Goal: Information Seeking & Learning: Learn about a topic

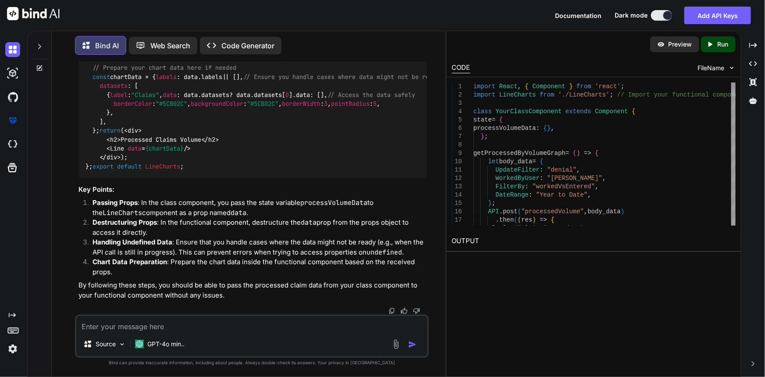
scroll to position [2900, 0]
click at [170, 54] on span "{ data }" at bounding box center [166, 50] width 28 height 8
click at [165, 152] on span "{chartData}" at bounding box center [164, 148] width 39 height 8
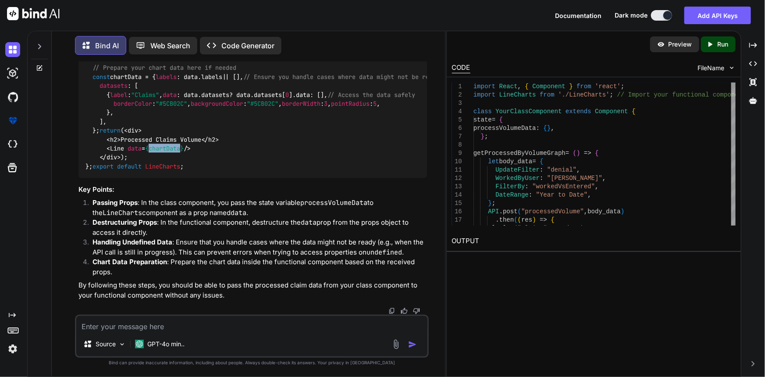
scroll to position [2978, 0]
click at [132, 130] on code "import React from 'react' ; import { Line } from 'react-chartjs-2' ; // Assumin…" at bounding box center [284, 99] width 397 height 143
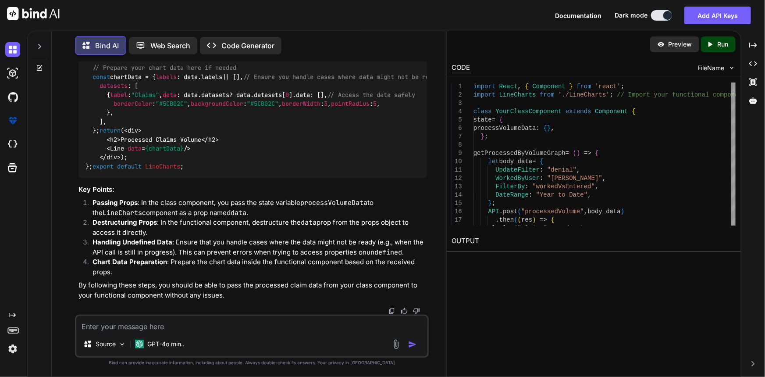
click at [188, 141] on code "import React from 'react' ; import { Line } from 'react-chartjs-2' ; // Assumin…" at bounding box center [284, 99] width 397 height 143
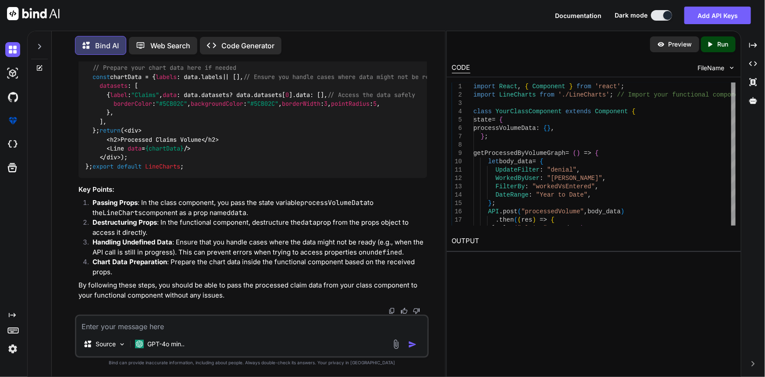
click at [165, 152] on span "{chartData}" at bounding box center [164, 148] width 39 height 8
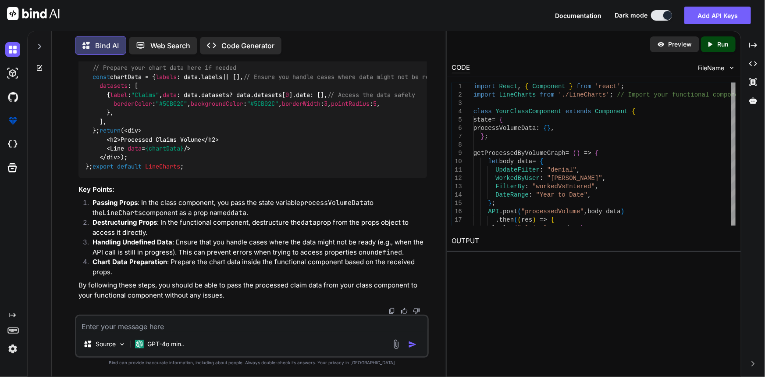
drag, startPoint x: 179, startPoint y: 252, endPoint x: 278, endPoint y: 254, distance: 98.7
click at [243, 331] on textarea at bounding box center [252, 324] width 352 height 16
paste textarea "import React, { useEffect, useRef } from 'react'; import { Chart, registerables…"
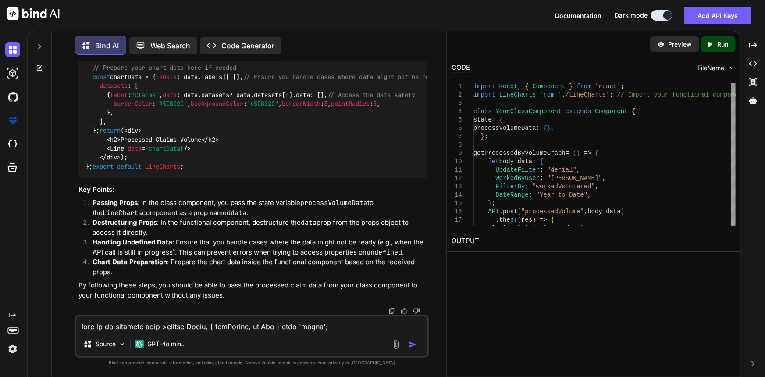
scroll to position [1242, 0]
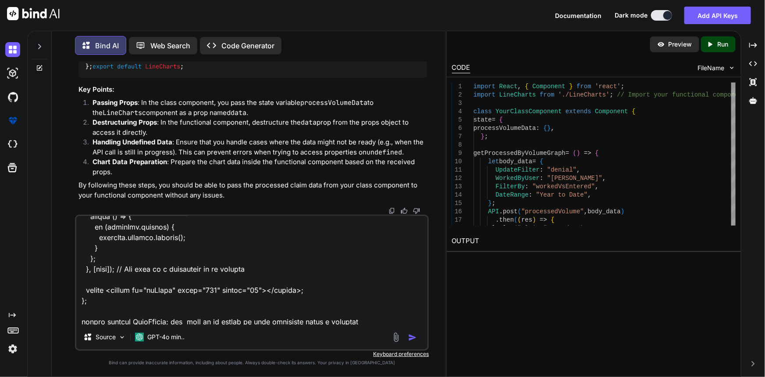
paste textarea "<div className="chartLine"> <LineCharts data={processVolumeData} /> </div>"
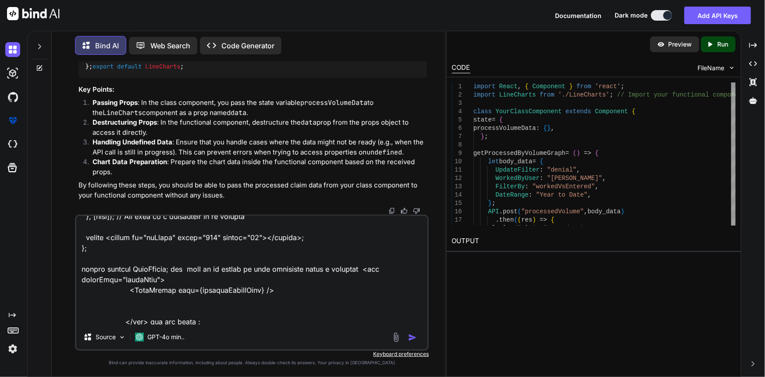
paste textarea "getProcessedByVolumeGraph = () => { let body_data = { UpdateFilter: "denial", W…"
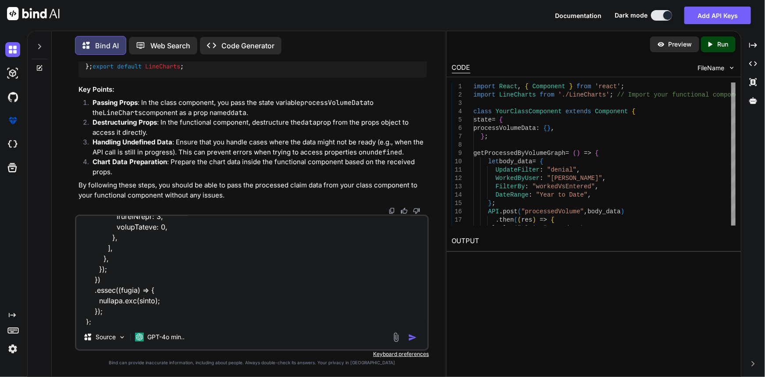
type textarea "this is my compoent code >import React, { useEffect, useRef } from 'react'; imp…"
click at [412, 338] on img "button" at bounding box center [412, 337] width 9 height 9
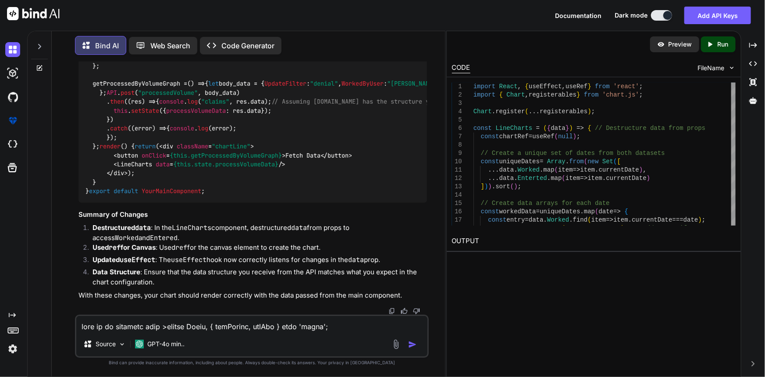
scroll to position [3994, 0]
copy span "data"
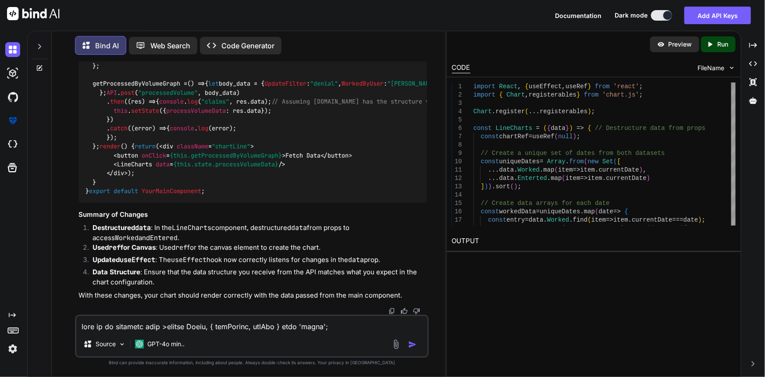
scroll to position [4871, 0]
click at [151, 172] on code "import React , { Component } from 'react' ; import LineCharts from './LineChart…" at bounding box center [356, 106] width 540 height 179
click at [171, 325] on textarea at bounding box center [252, 324] width 352 height 16
type textarea "i dont want o fetch data button im calling in dashbaOrd so it should auto load"
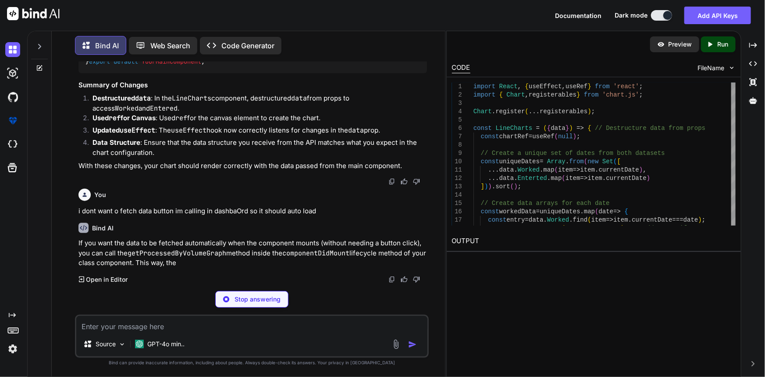
scroll to position [5042, 0]
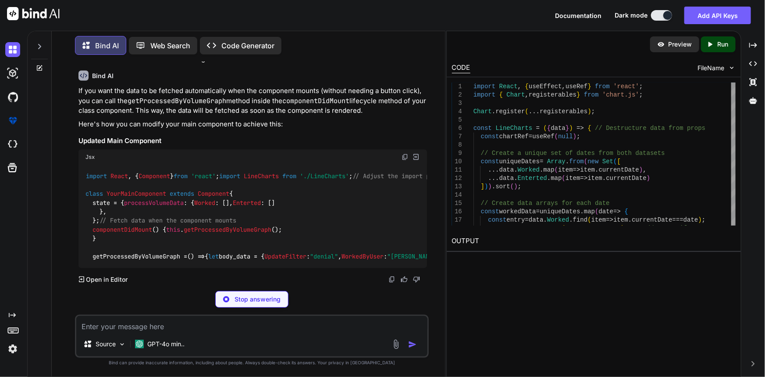
drag, startPoint x: 111, startPoint y: 203, endPoint x: 301, endPoint y: 205, distance: 189.9
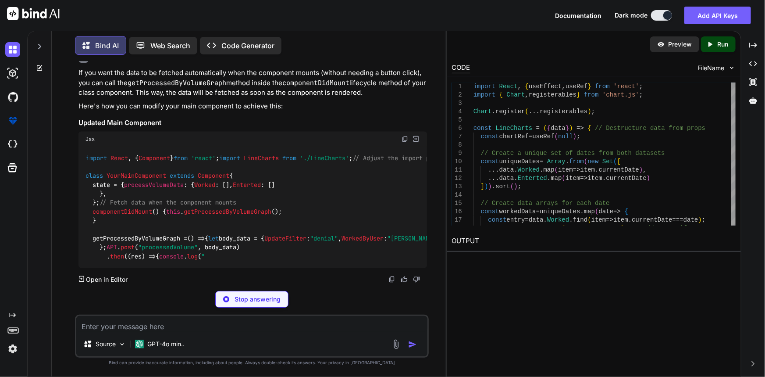
copy span "< LineCharts data = {this.state.processVolumeData} />"
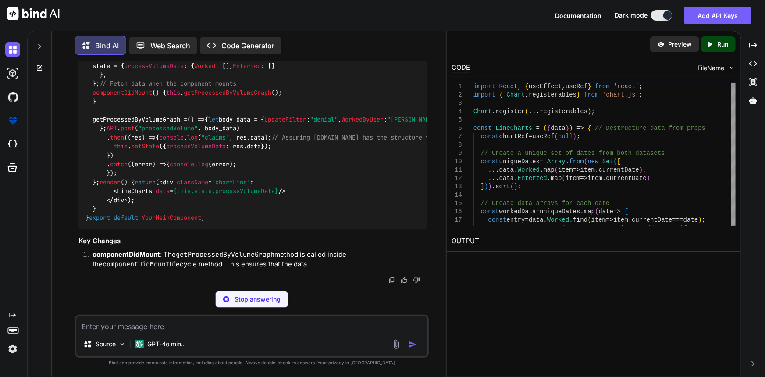
scroll to position [4842, 0]
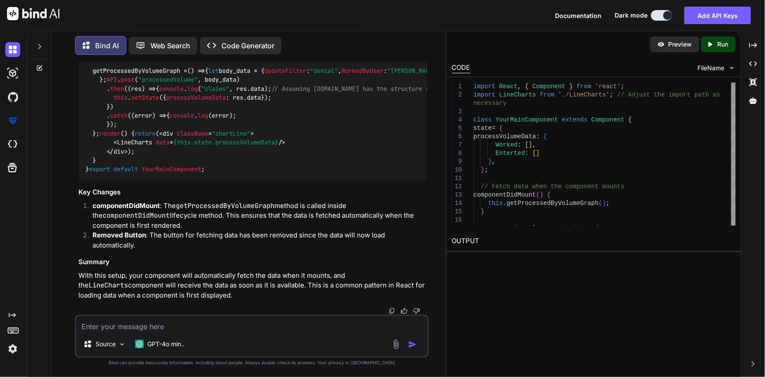
drag, startPoint x: 106, startPoint y: 180, endPoint x: 88, endPoint y: 136, distance: 48.0
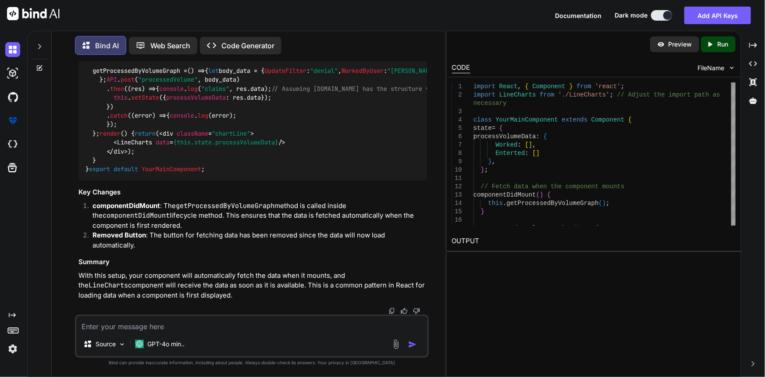
copy code "state = { processVolumeData : { Worked : [], Enterted : [] }, };"
drag, startPoint x: 98, startPoint y: 189, endPoint x: 66, endPoint y: 54, distance: 139.8
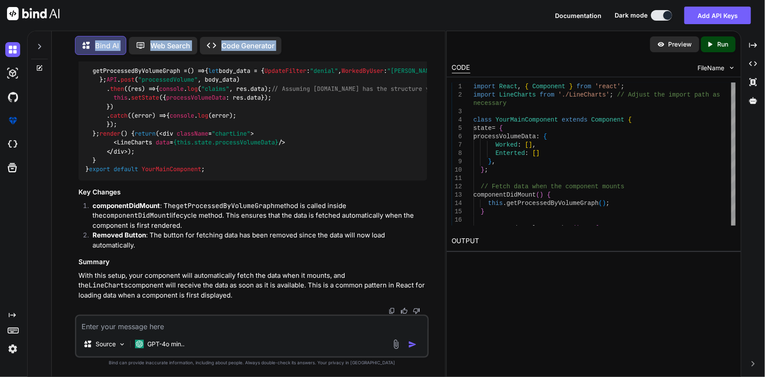
click at [66, 54] on div "Bind AI Web Search Created with Pixso. Code Generator You if my hotel is listed…" at bounding box center [248, 204] width 393 height 344
drag, startPoint x: 89, startPoint y: 139, endPoint x: 110, endPoint y: 184, distance: 49.1
click at [110, 181] on div "import React , { Component } from 'react' ; import LineCharts from './LineChart…" at bounding box center [253, 80] width 349 height 202
copy code "state = { processVolumeData : { Worked : [], Enterted : [] }, };"
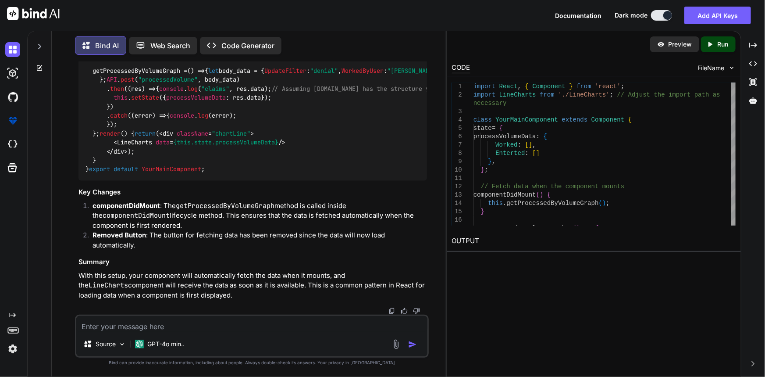
click at [238, 146] on div "import React , { Component } from 'react' ; import LineCharts from './LineChart…" at bounding box center [253, 80] width 349 height 202
drag, startPoint x: 98, startPoint y: 138, endPoint x: 230, endPoint y: 139, distance: 132.5
click at [230, 139] on div "import React , { Component } from 'react' ; import LineCharts from './LineChart…" at bounding box center [253, 80] width 349 height 202
click at [243, 155] on div "import React , { Component } from 'react' ; import LineCharts from './LineChart…" at bounding box center [253, 80] width 349 height 202
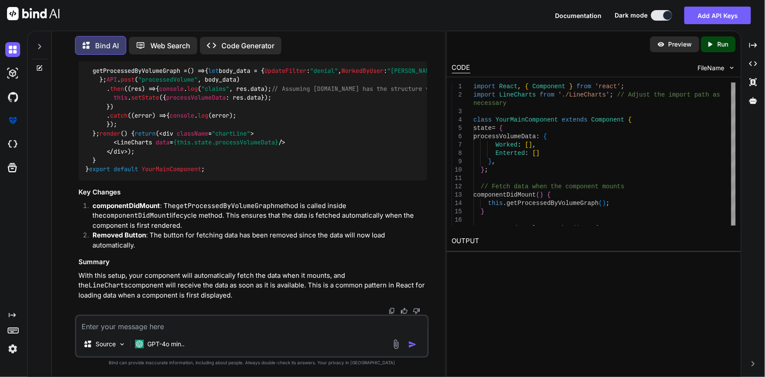
scroll to position [5623, 0]
click at [203, 102] on span "processVolumeData" at bounding box center [196, 98] width 60 height 8
drag, startPoint x: 111, startPoint y: 163, endPoint x: 297, endPoint y: 160, distance: 186.0
click at [297, 160] on div "import React , { Component } from 'react' ; import LineCharts from './LineChart…" at bounding box center [253, 80] width 349 height 202
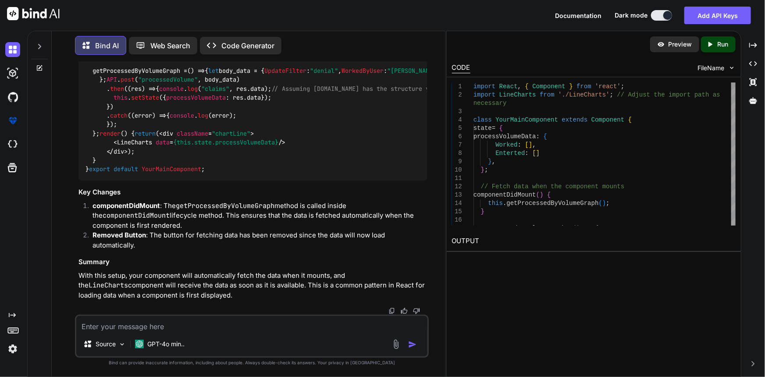
scroll to position [4155, 0]
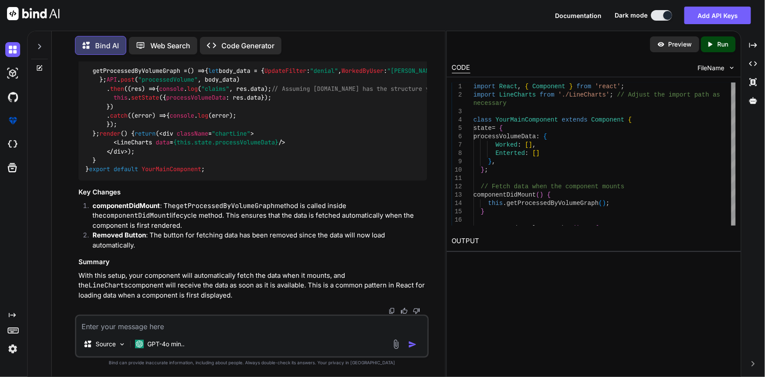
click at [201, 323] on textarea at bounding box center [252, 324] width 352 height 16
paste textarea "state = { processVolumeData: { Worked: [], Enterted: [] }, };"
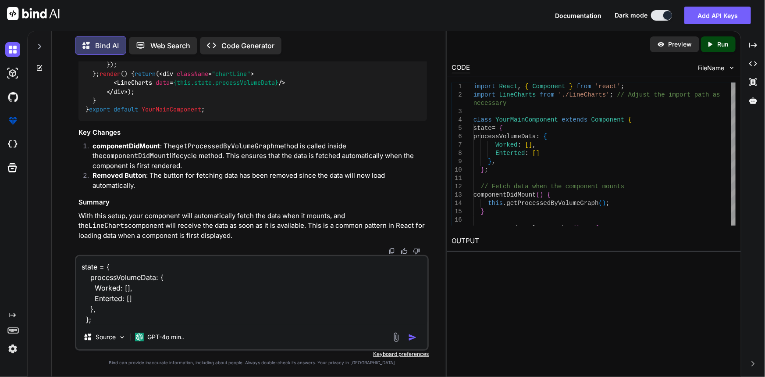
type textarea "state = { processVolumeData: { Worked: [], Enterted: [] }, };"
click at [169, 329] on div "GPT-4o min.." at bounding box center [160, 337] width 57 height 18
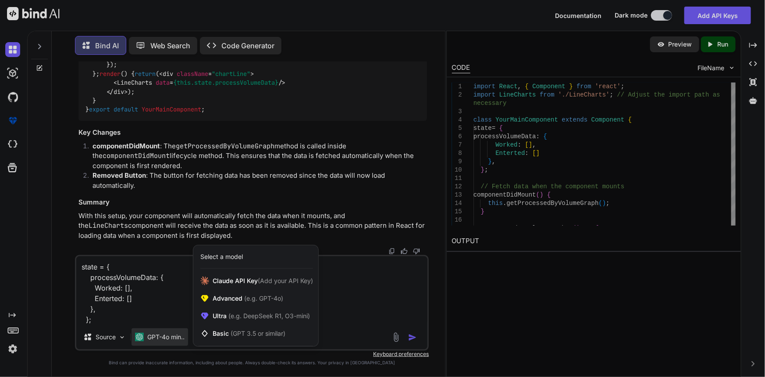
click at [157, 313] on div at bounding box center [382, 188] width 765 height 377
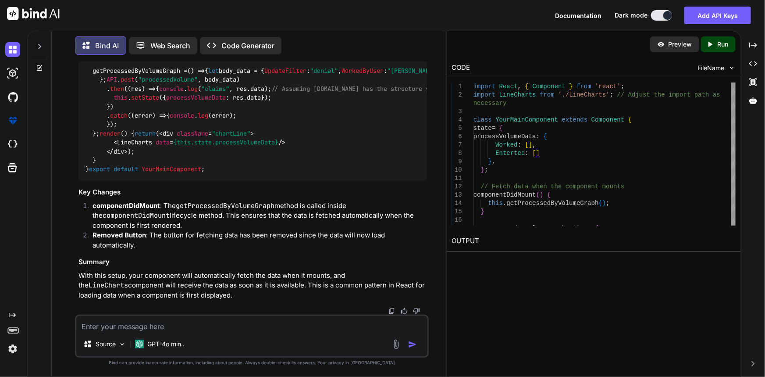
click at [214, 316] on textarea at bounding box center [252, 324] width 352 height 16
paste textarea "class Dashboard extends Component { constructor(props) { super(props); this.sta…"
type textarea "i have alredy difine stAte in class Dashboard extends Component { constructor(p…"
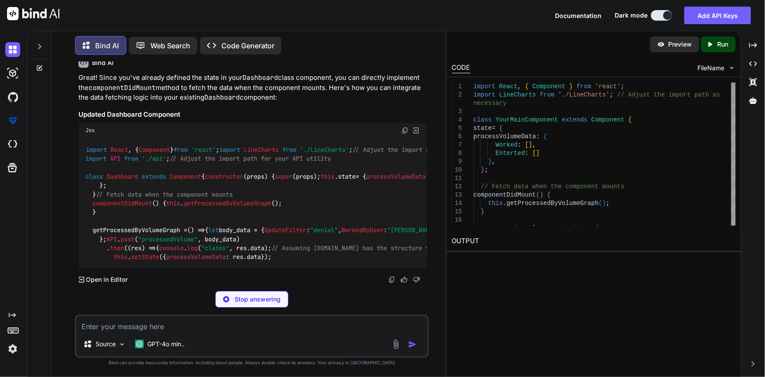
scroll to position [6170, 0]
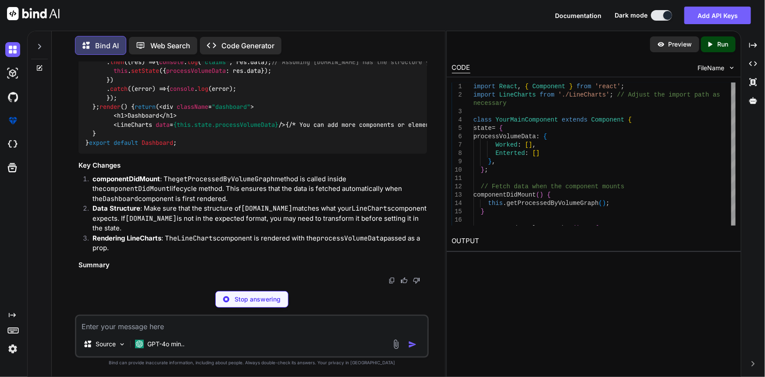
drag, startPoint x: 100, startPoint y: 189, endPoint x: 88, endPoint y: 122, distance: 68.3
click at [88, 122] on div "import React , { Component } from 'react' ; import LineCharts from './LineChart…" at bounding box center [253, 53] width 349 height 202
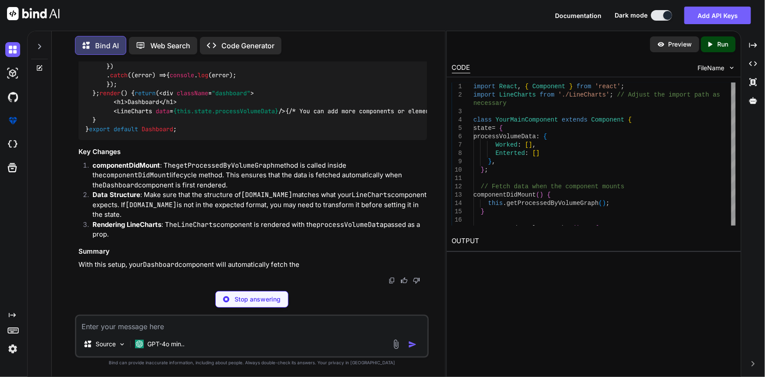
copy code "constructor ( props ) { super (props); this . state = { processVolumeData : [],…"
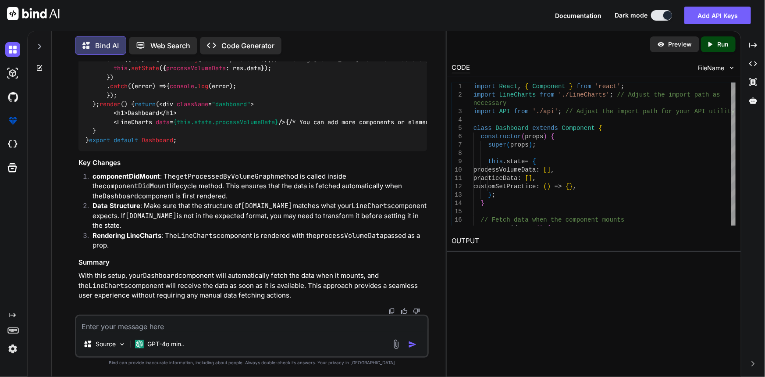
click at [250, 151] on div "import React , { Component } from 'react' ; import LineCharts from './LineChart…" at bounding box center [253, 50] width 349 height 202
click at [198, 325] on textarea at bounding box center [252, 324] width 352 height 16
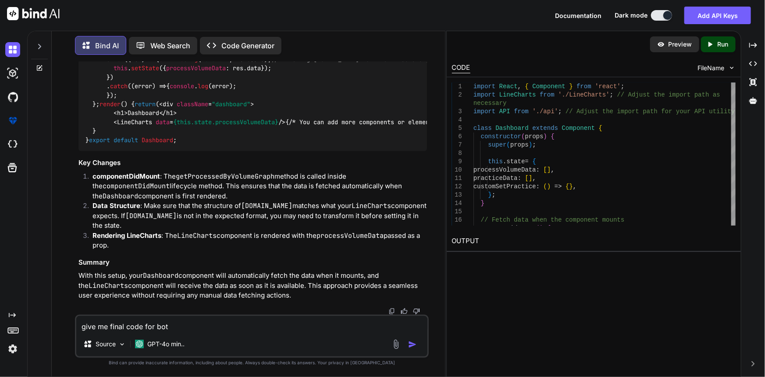
type textarea "give me final code for both"
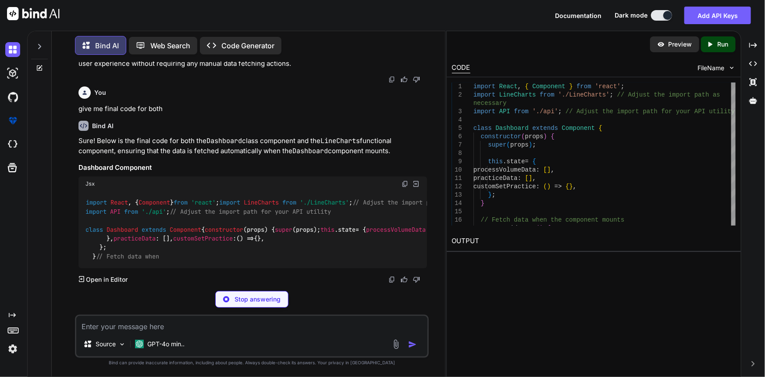
scroll to position [6890, 0]
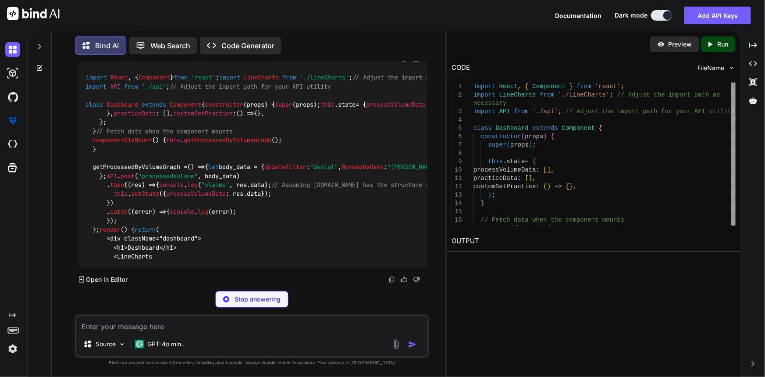
drag, startPoint x: 100, startPoint y: 241, endPoint x: 86, endPoint y: 143, distance: 99.6
click at [86, 143] on div "import React , { Component } from 'react' ; import LineCharts from './LineChart…" at bounding box center [253, 167] width 349 height 202
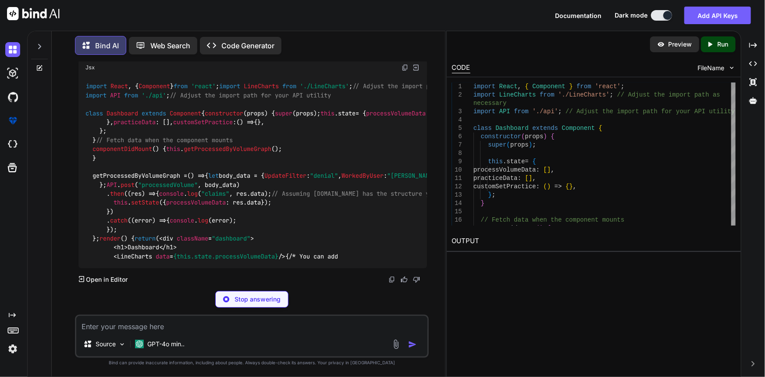
copy code "constructor ( props ) { super (props); this . state = { processVolumeData : { W…"
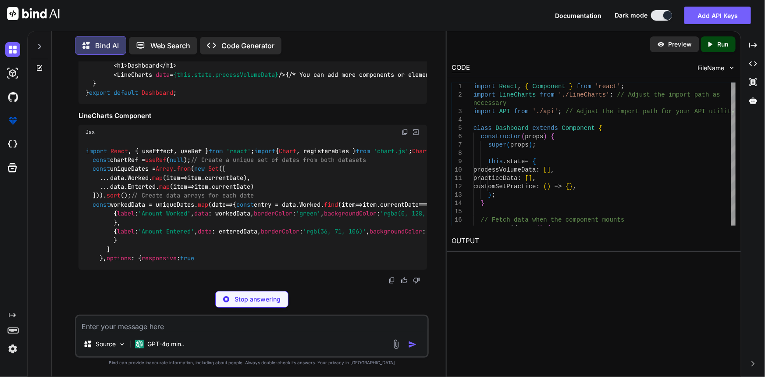
scroll to position [7009, 0]
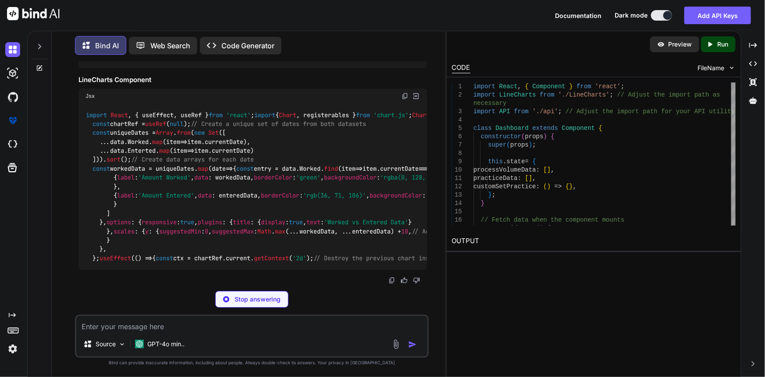
drag, startPoint x: 100, startPoint y: 164, endPoint x: 93, endPoint y: 137, distance: 28.6
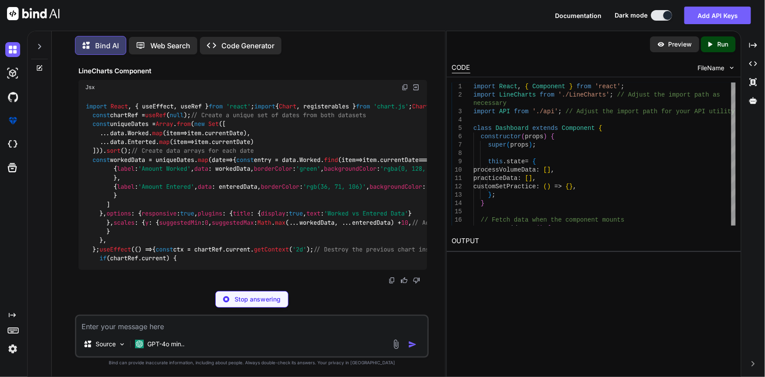
copy code "// Fetch data when the component mounts componentDidMount ( ) { this . getProce…"
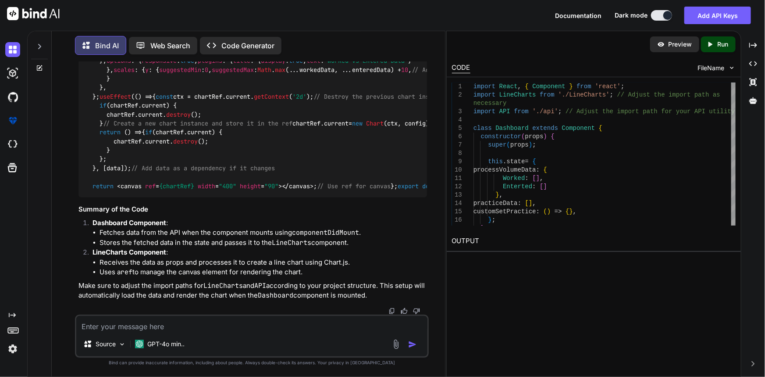
scroll to position [7049, 0]
copy span "componentDidMount"
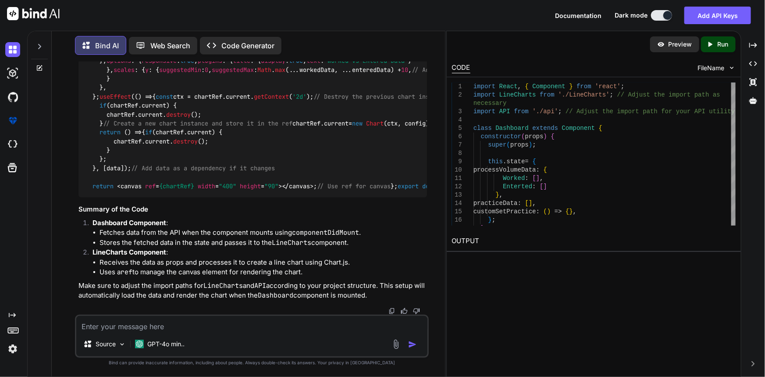
scroll to position [7089, 0]
drag, startPoint x: 102, startPoint y: 259, endPoint x: 85, endPoint y: 104, distance: 155.3
copy code "getProcessedByVolumeGraph = () => { let body_data = { UpdateFilter : "denial" ,…"
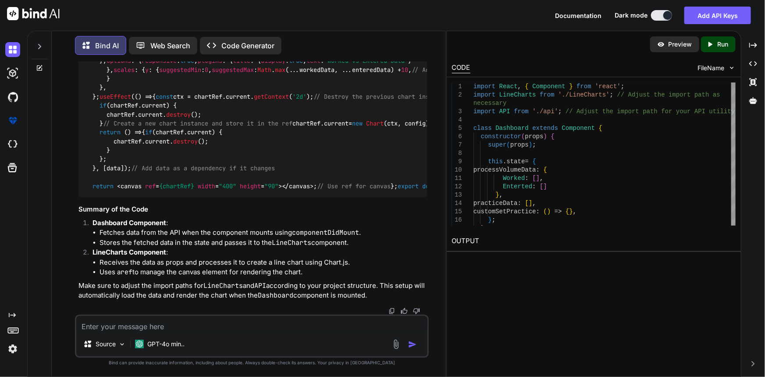
scroll to position [7209, 0]
drag, startPoint x: 113, startPoint y: 187, endPoint x: 303, endPoint y: 189, distance: 189.9
copy span "< LineCharts data = {this.state.processVolumeData} />"
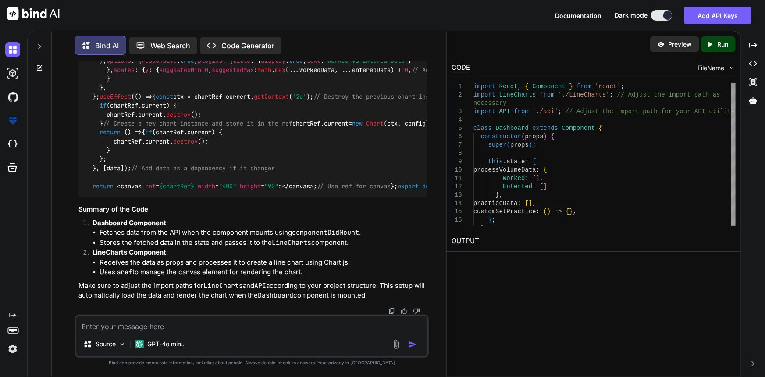
click at [253, 198] on div "import React , { useEffect, useRef } from 'react' ; import { Chart , registerab…" at bounding box center [253, 70] width 349 height 256
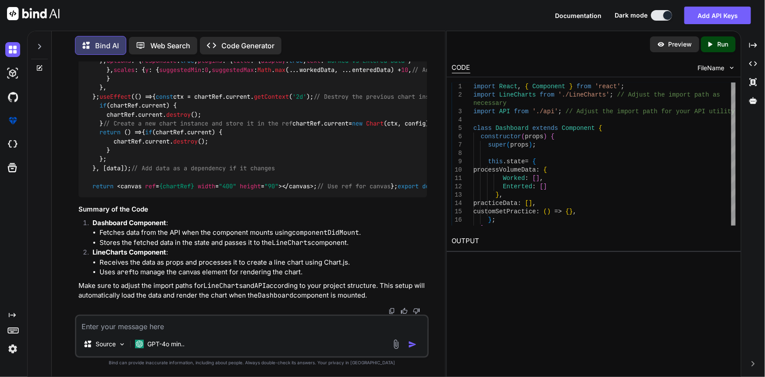
click at [348, 198] on div "import React , { useEffect, useRef } from 'react' ; import { Chart , registerab…" at bounding box center [253, 70] width 349 height 256
